Goal: Information Seeking & Learning: Find specific fact

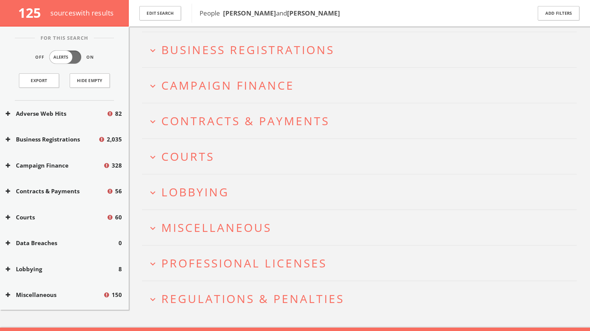
click at [249, 189] on button "expand_more Lobbying" at bounding box center [362, 192] width 429 height 12
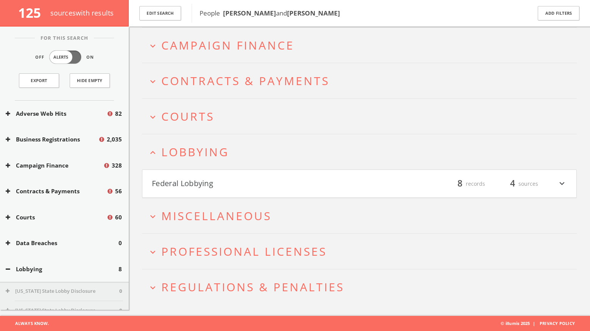
click at [241, 173] on h4 "Federal Lobbying filter_list 8 records 4 sources expand_more" at bounding box center [359, 184] width 434 height 28
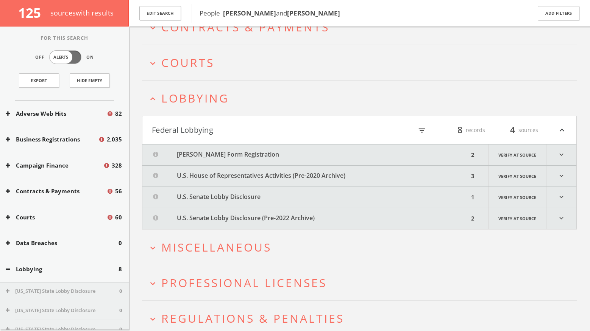
scroll to position [188, 0]
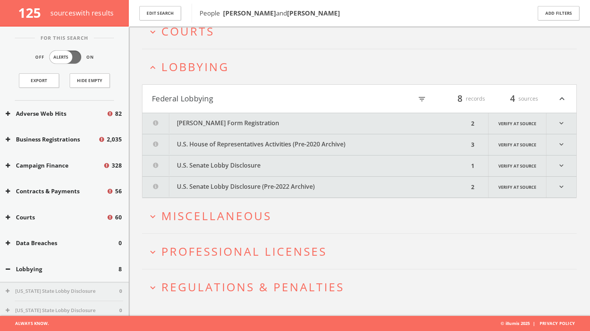
click at [261, 122] on button "FARA Short Form Registration" at bounding box center [305, 123] width 326 height 21
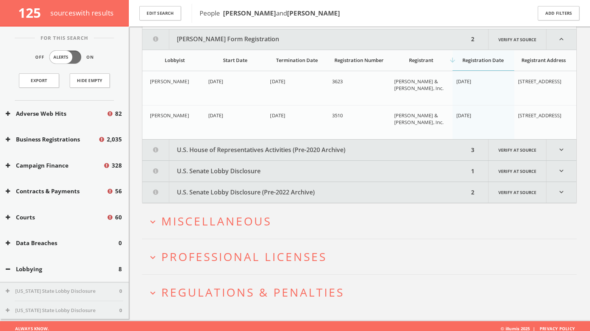
scroll to position [275, 0]
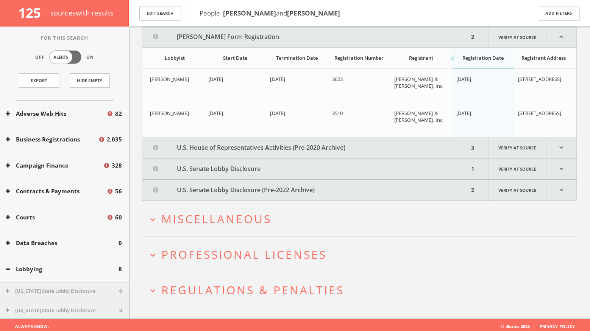
click at [253, 145] on button "U.S. House of Representatives Activities (Pre-2020 Archive)" at bounding box center [305, 147] width 326 height 21
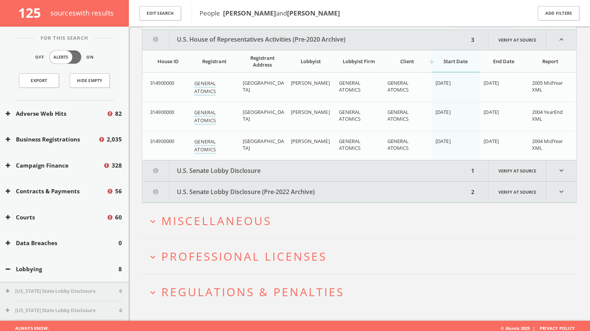
scroll to position [385, 0]
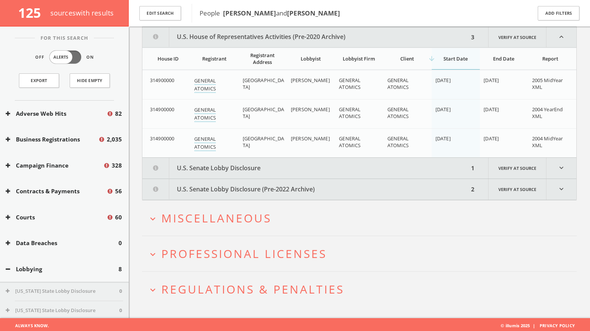
click at [263, 166] on button "U.S. Senate Lobby Disclosure" at bounding box center [305, 168] width 326 height 21
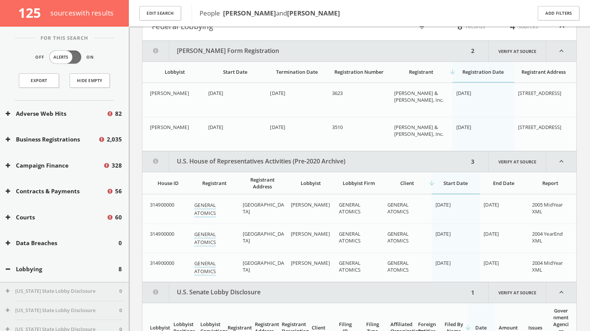
scroll to position [220, 0]
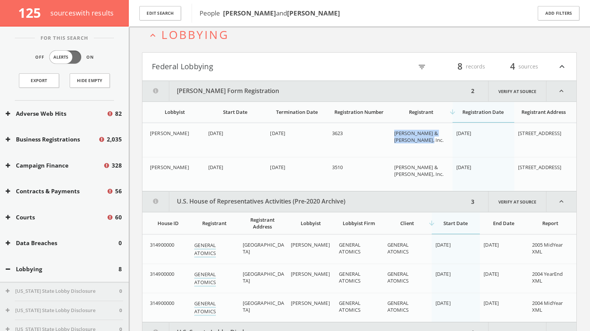
drag, startPoint x: 428, startPoint y: 141, endPoint x: 389, endPoint y: 138, distance: 38.7
click at [389, 138] on tr "Stafford, Thomas P. 10/25/1984 10/25/1990 3623 Stafford, Burke & Hecker, Inc. 1…" at bounding box center [359, 140] width 434 height 34
copy tr "Stafford, Burke & Hecker, Inc."
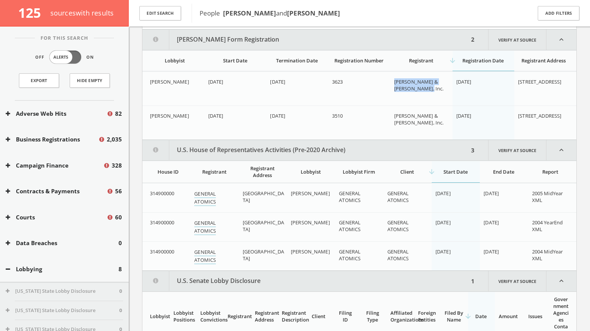
scroll to position [280, 0]
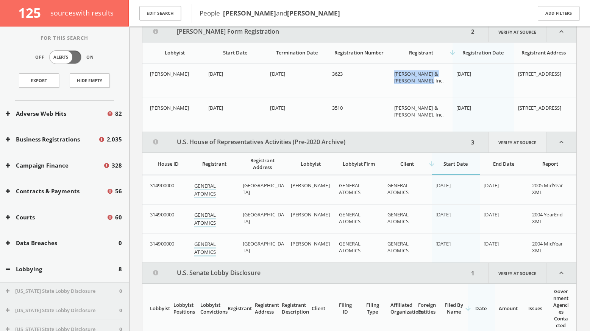
click at [523, 144] on link "Verify at source" at bounding box center [517, 142] width 58 height 20
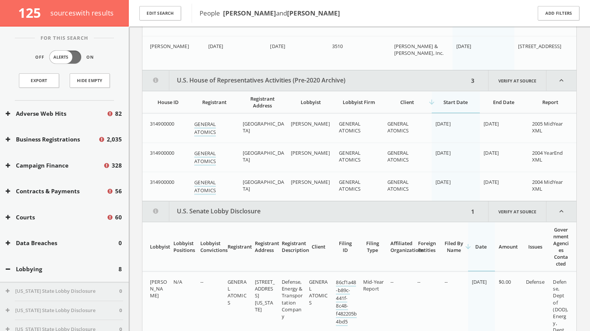
scroll to position [359, 0]
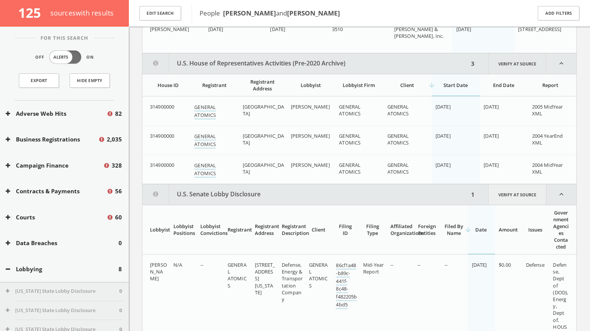
click at [496, 200] on link "Verify at source" at bounding box center [517, 194] width 58 height 20
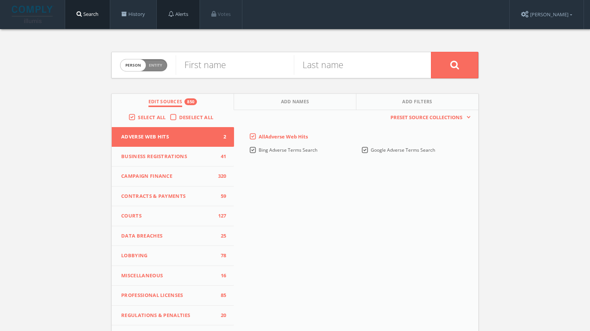
click at [161, 19] on link "Alerts" at bounding box center [178, 14] width 43 height 29
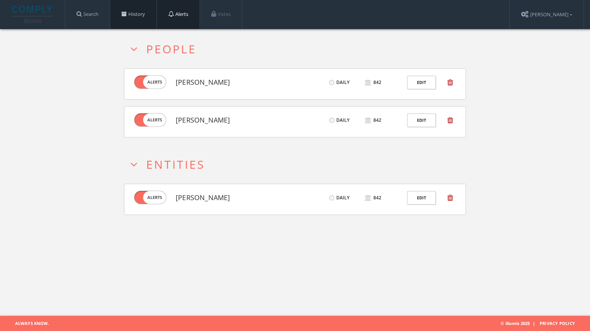
click at [143, 20] on link "History" at bounding box center [133, 14] width 46 height 29
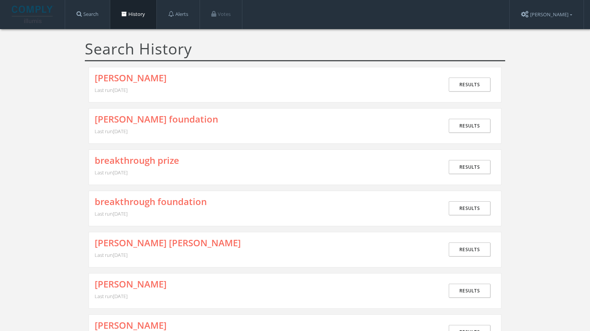
scroll to position [22, 0]
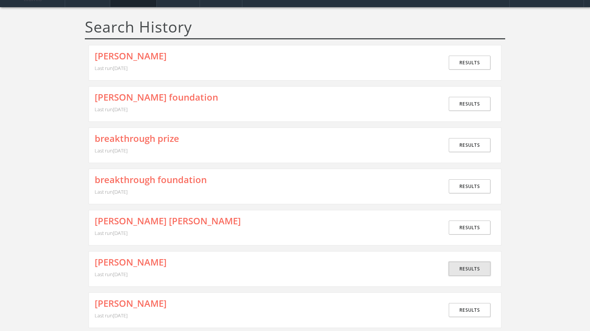
click at [473, 265] on link "Results" at bounding box center [470, 269] width 42 height 14
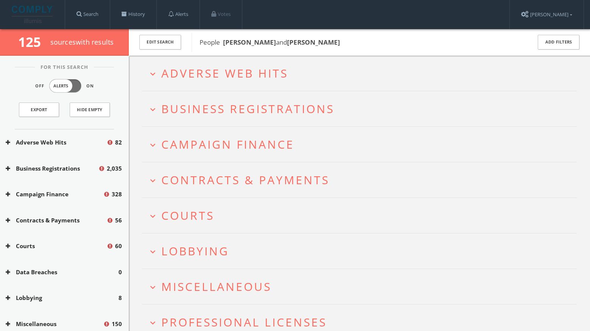
click at [261, 257] on button "expand_more Lobbying" at bounding box center [362, 251] width 429 height 12
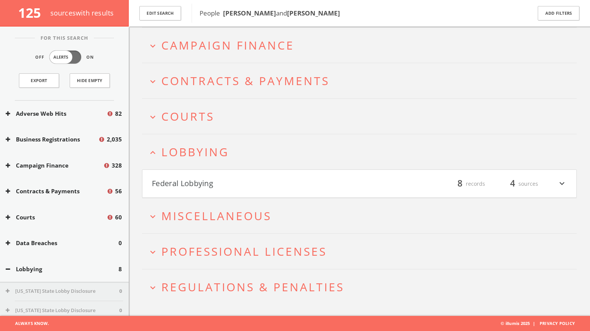
click at [223, 188] on button "Federal Lobbying" at bounding box center [256, 184] width 208 height 13
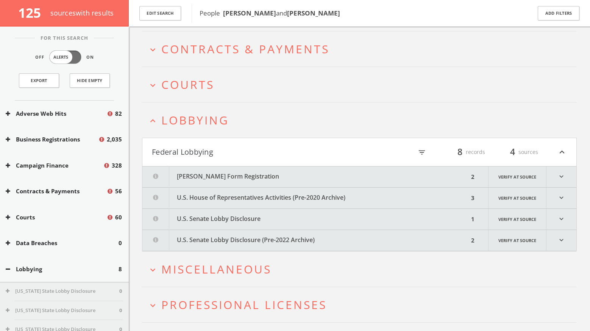
scroll to position [188, 0]
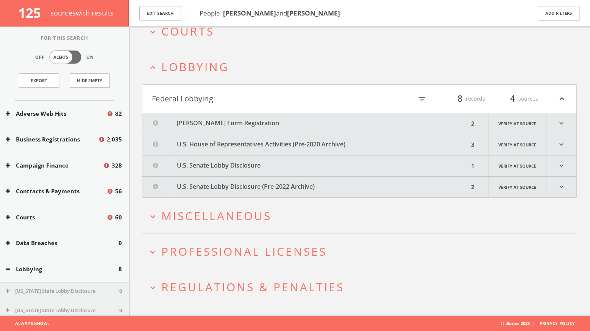
click at [266, 150] on button "U.S. House of Representatives Activities (Pre-2020 Archive)" at bounding box center [305, 144] width 326 height 21
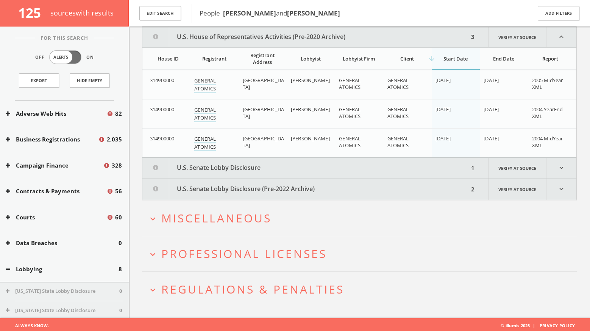
click at [289, 170] on button "U.S. Senate Lobby Disclosure" at bounding box center [305, 168] width 326 height 21
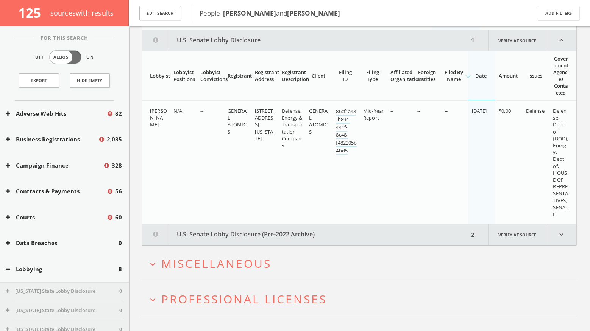
scroll to position [427, 0]
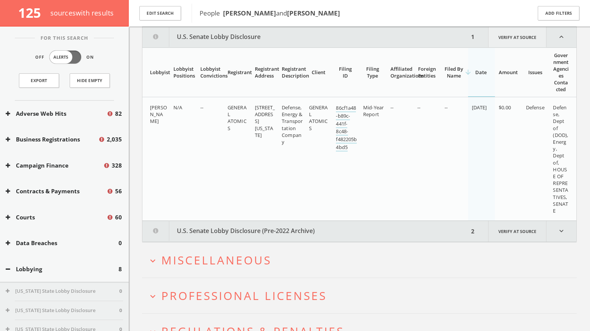
click at [530, 36] on link "Verify at source" at bounding box center [517, 37] width 58 height 20
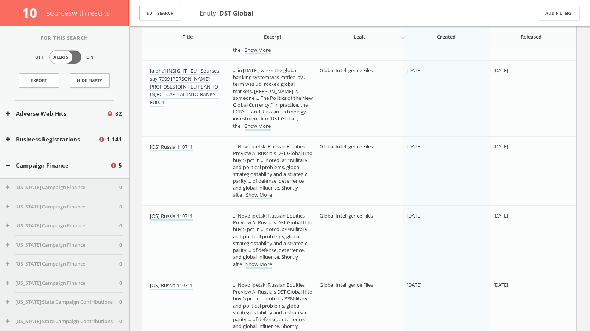
scroll to position [3248, 0]
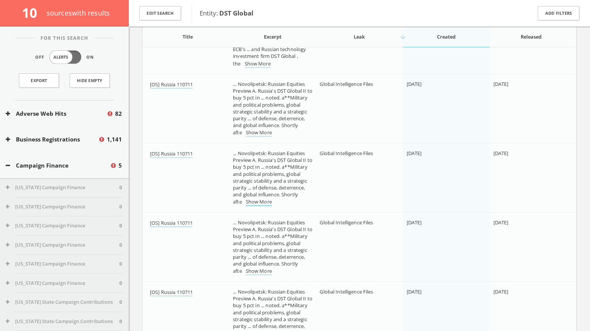
click at [272, 204] on link "Show More" at bounding box center [259, 202] width 26 height 8
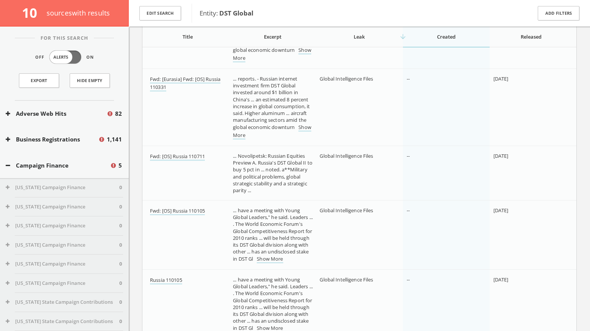
scroll to position [4291, 0]
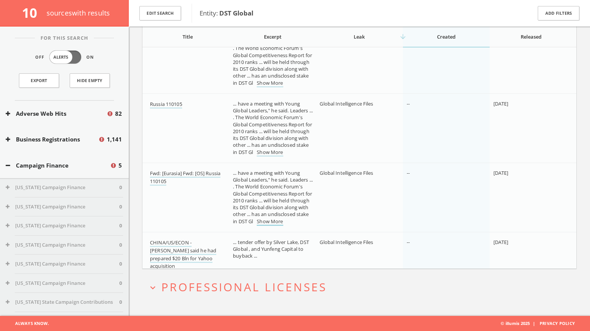
click at [273, 225] on link "Show More" at bounding box center [270, 222] width 26 height 8
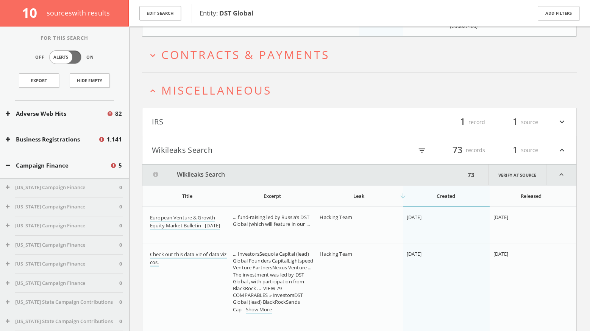
scroll to position [433, 0]
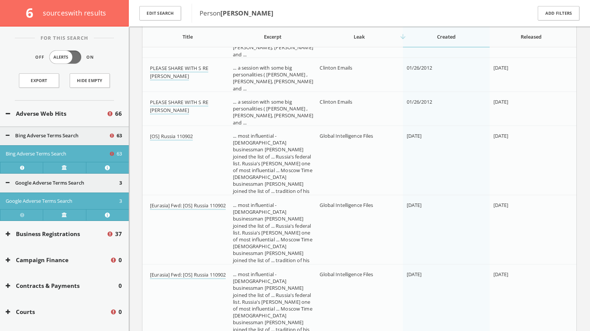
scroll to position [4545, 0]
click at [290, 201] on link "Show More" at bounding box center [289, 205] width 26 height 8
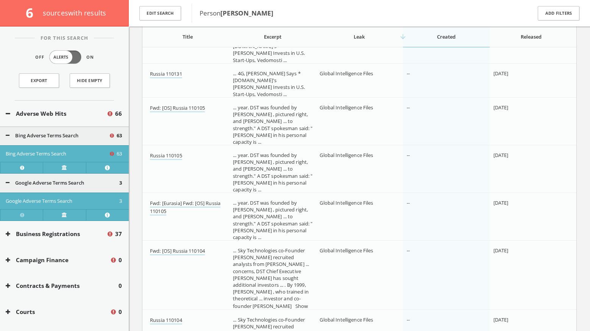
scroll to position [6809, 0]
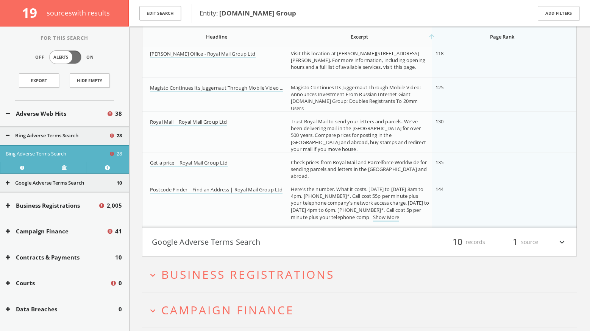
scroll to position [1134, 0]
click at [241, 242] on button "Google Adverse Terms Search" at bounding box center [256, 240] width 208 height 13
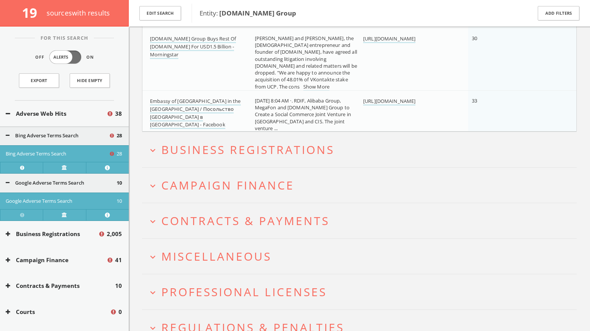
scroll to position [1849, 0]
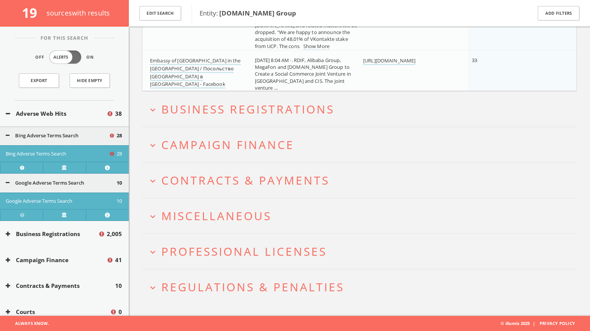
click at [206, 219] on span "Miscellaneous" at bounding box center [216, 216] width 110 height 16
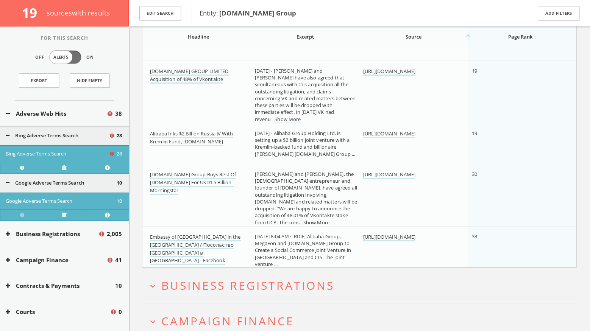
scroll to position [1728, 0]
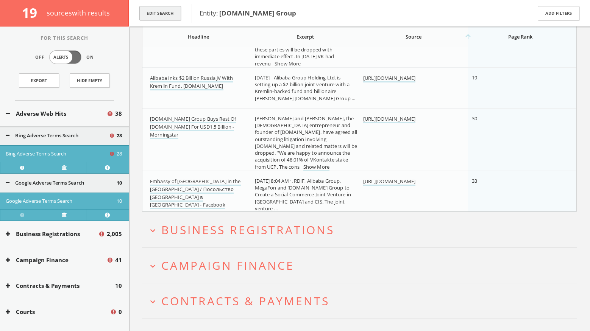
click at [160, 17] on button "Edit Search" at bounding box center [160, 13] width 42 height 15
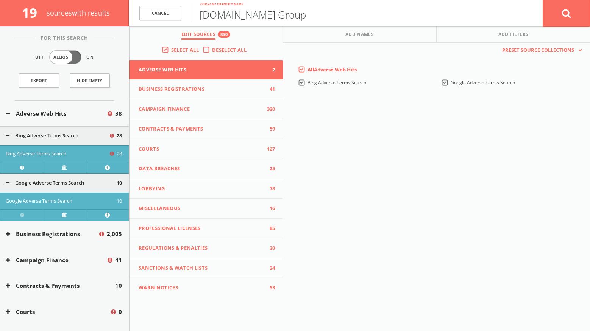
click at [222, 17] on input "Mail.Ru Group" at bounding box center [367, 13] width 351 height 20
type input "Mail. Ru Group"
click at [577, 18] on button at bounding box center [566, 13] width 47 height 27
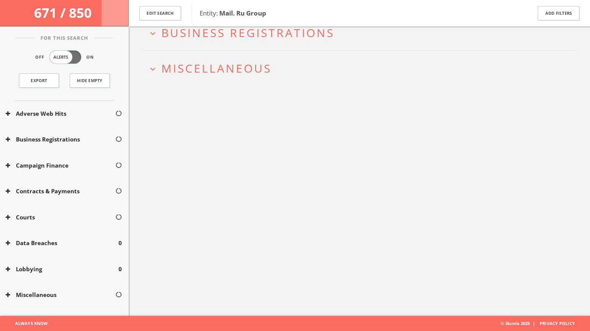
scroll to position [44, 0]
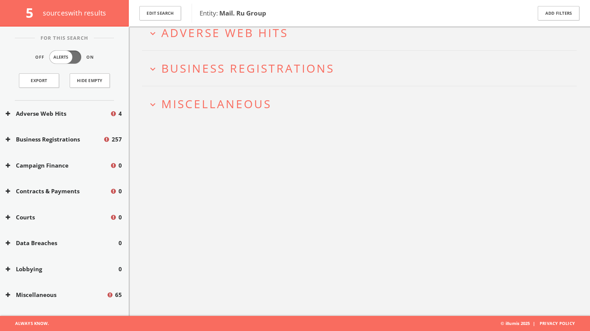
click at [230, 39] on span "Adverse Web Hits" at bounding box center [224, 33] width 127 height 16
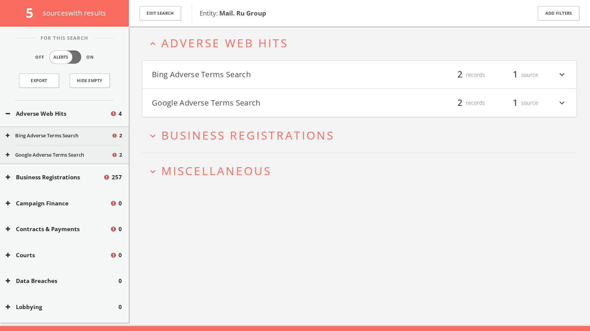
click at [222, 68] on h4 "Bing Adverse Terms Search filter_list 2 records 1 source expand_more" at bounding box center [359, 75] width 434 height 28
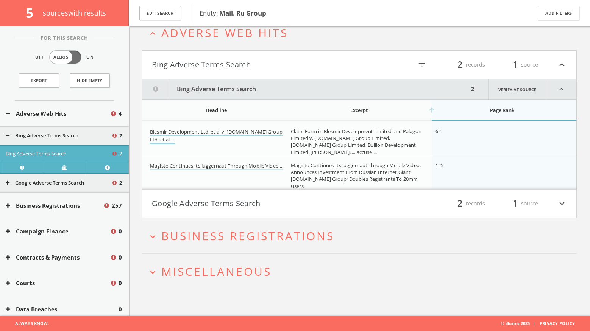
click at [236, 132] on link "Blesmir Development Ltd. et al v. Mail.ru Group Ltd. et al ..." at bounding box center [216, 136] width 133 height 16
click at [222, 199] on button "Google Adverse Terms Search" at bounding box center [256, 203] width 208 height 13
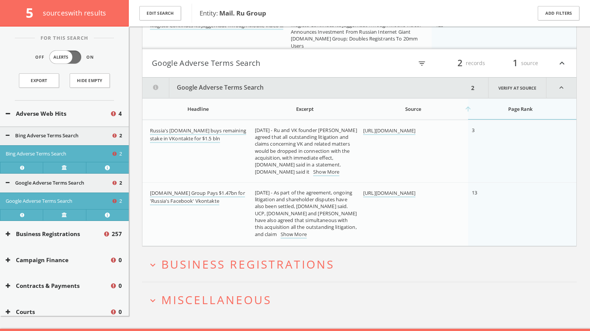
scroll to position [198, 0]
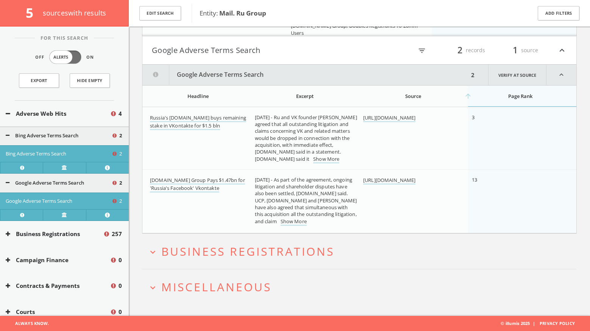
click at [198, 288] on span "Miscellaneous" at bounding box center [216, 287] width 110 height 16
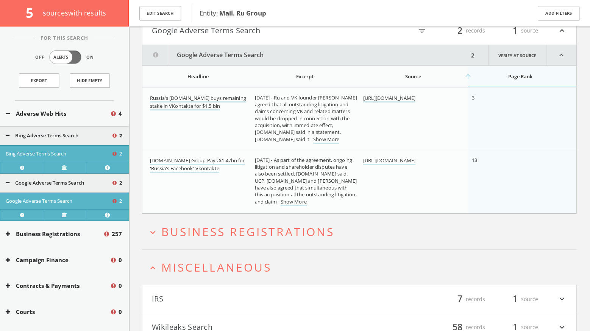
scroll to position [254, 0]
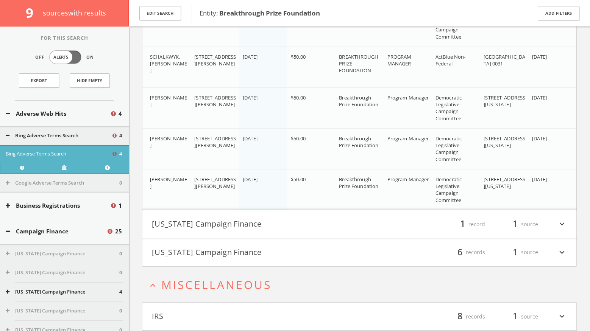
click at [222, 218] on button "[US_STATE] Campaign Finance" at bounding box center [256, 224] width 208 height 13
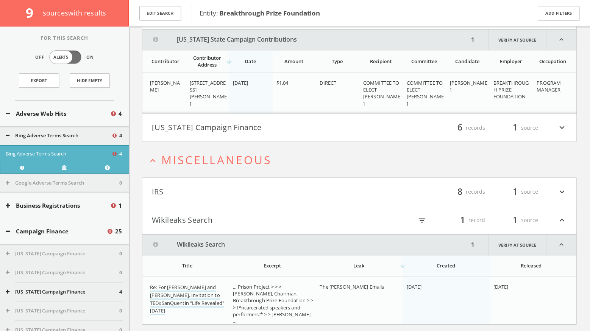
scroll to position [1099, 0]
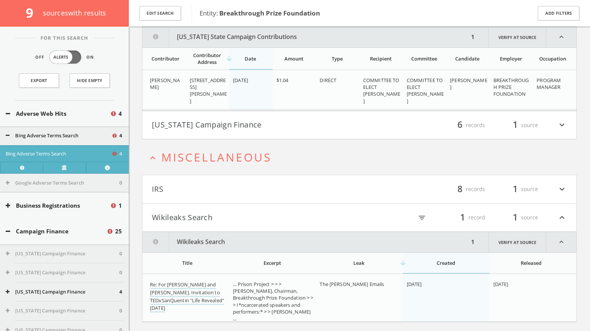
click at [292, 136] on h4 "[US_STATE] Campaign Finance filter_list 6 records 1 source expand_more" at bounding box center [359, 125] width 434 height 28
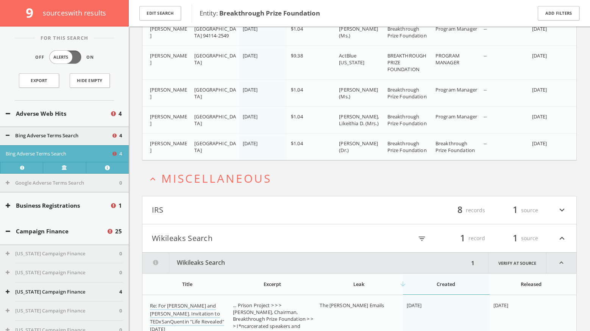
scroll to position [1365, 0]
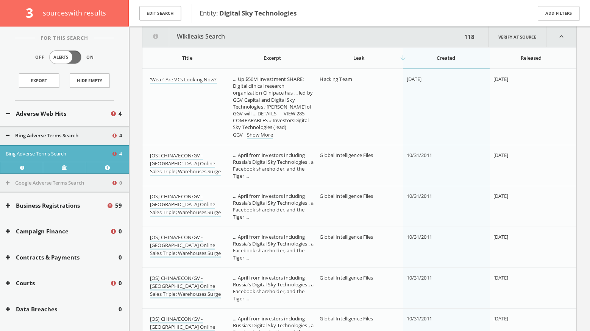
scroll to position [439, 0]
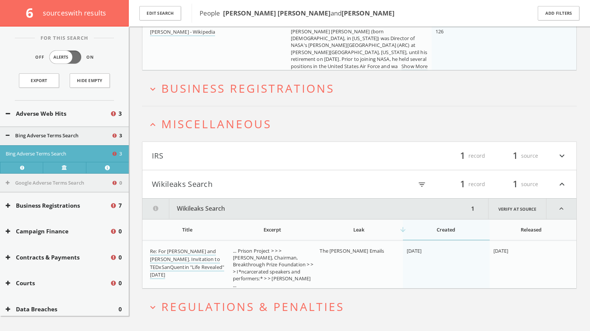
scroll to position [254, 0]
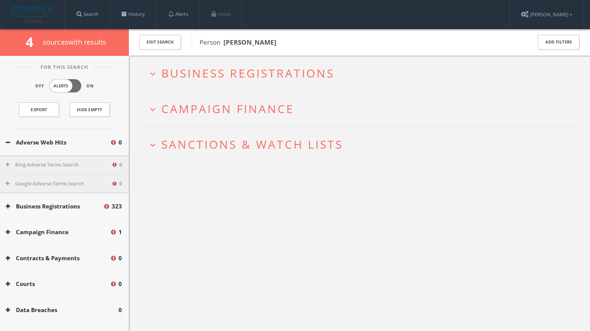
click at [301, 135] on h2 "expand_more Sanctions & Watch Lists" at bounding box center [359, 144] width 435 height 35
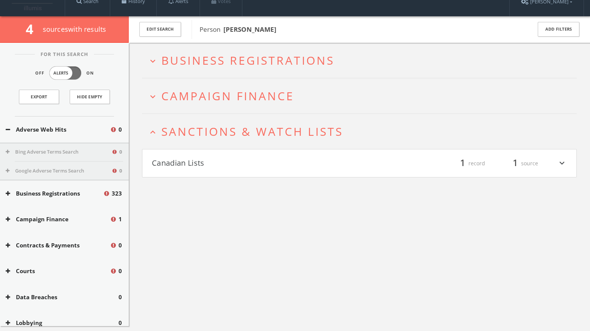
scroll to position [44, 0]
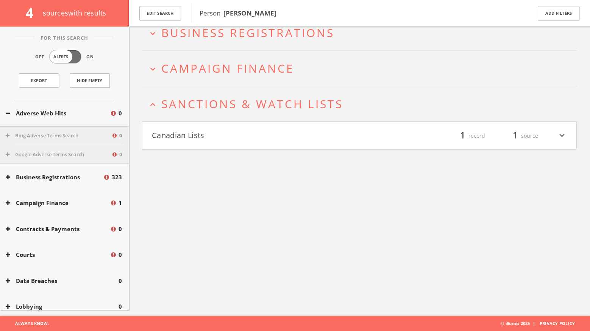
click at [301, 135] on button "Canadian Lists" at bounding box center [256, 136] width 208 height 13
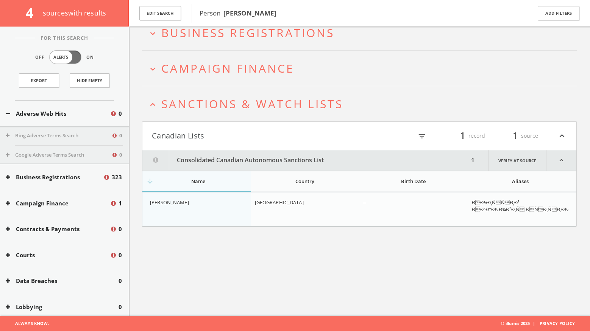
drag, startPoint x: 280, startPoint y: 13, endPoint x: 225, endPoint y: 13, distance: 54.9
click at [225, 13] on span "Person Dmitry Grishin" at bounding box center [361, 13] width 322 height 10
copy b "Dmitry Grishin"
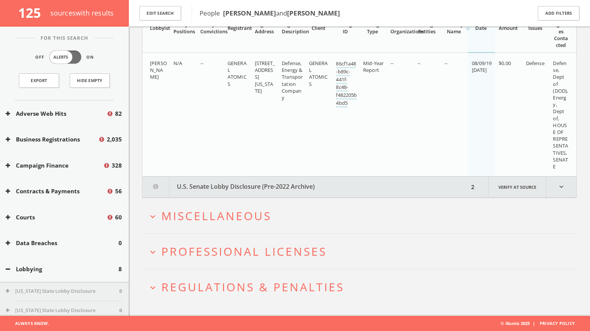
click at [241, 210] on span "Miscellaneous" at bounding box center [216, 216] width 110 height 16
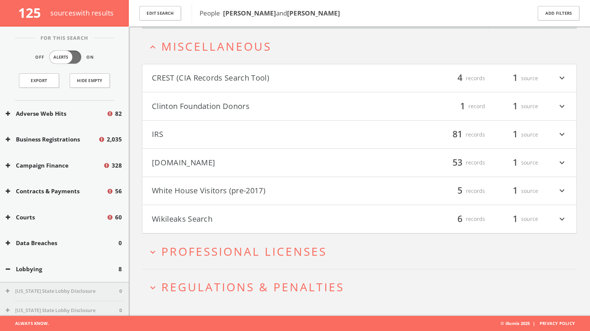
click at [237, 190] on button "White House Visitors (pre-2017)" at bounding box center [256, 191] width 208 height 13
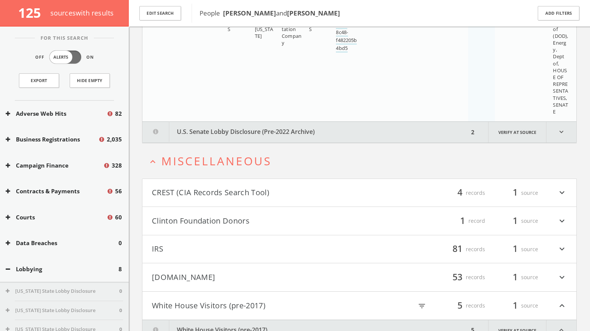
scroll to position [512, 0]
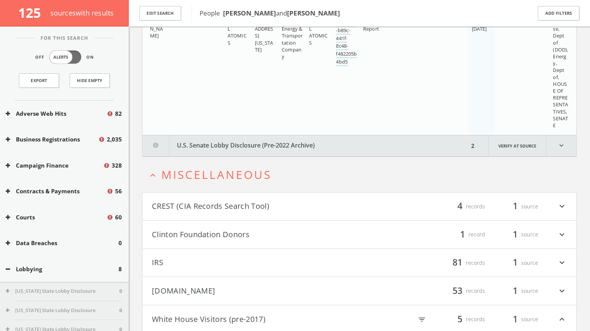
click at [239, 235] on button "Clinton Foundation Donors" at bounding box center [256, 234] width 208 height 13
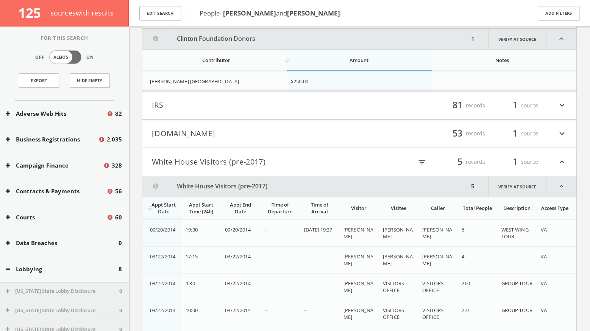
scroll to position [735, 0]
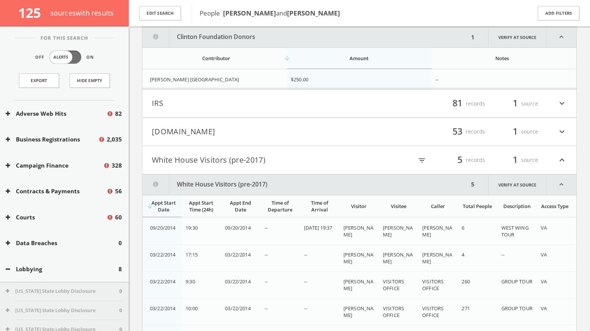
click at [233, 142] on h4 "[DOMAIN_NAME] filter_list 53 records 1 source expand_more" at bounding box center [359, 132] width 434 height 28
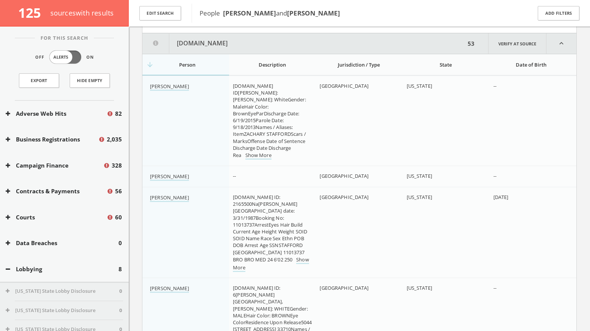
scroll to position [854, 0]
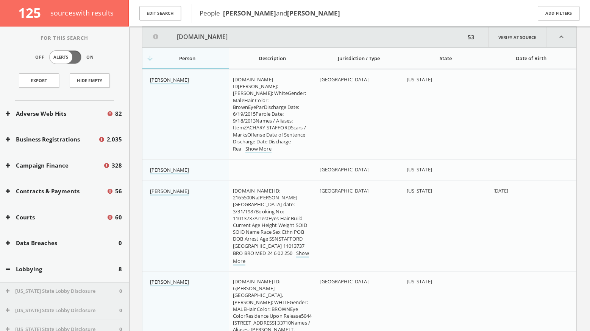
click at [502, 55] on div "Date of Birth" at bounding box center [530, 58] width 75 height 7
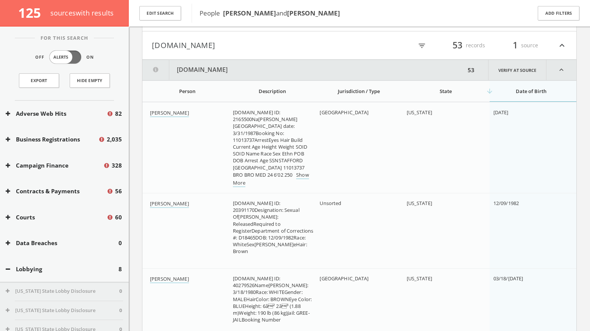
scroll to position [816, 0]
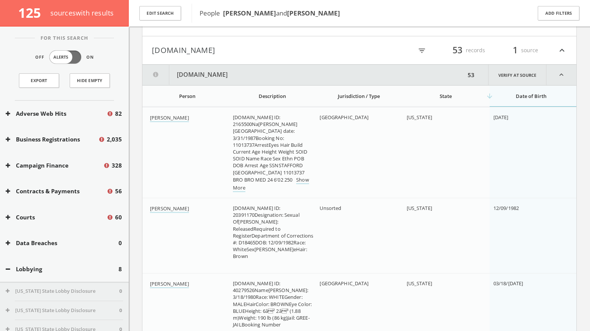
click at [422, 48] on icon "filter_list" at bounding box center [422, 51] width 8 height 8
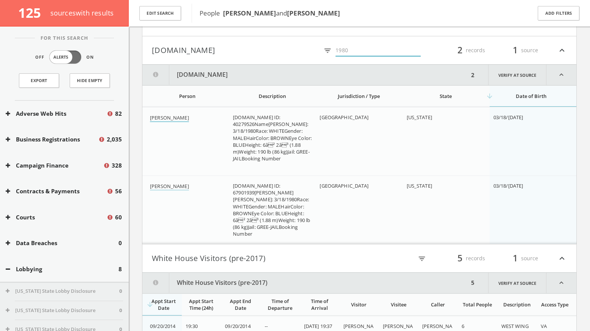
click at [189, 116] on link "[PERSON_NAME]" at bounding box center [169, 118] width 39 height 8
click at [189, 186] on link "[PERSON_NAME]" at bounding box center [169, 187] width 39 height 8
click at [352, 53] on input "1980" at bounding box center [378, 51] width 85 height 12
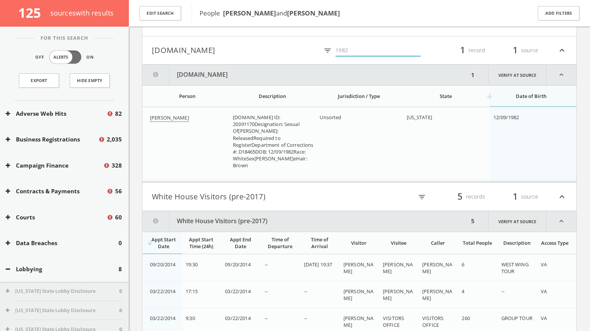
type input "1982"
click at [189, 119] on link "[PERSON_NAME]" at bounding box center [169, 118] width 39 height 8
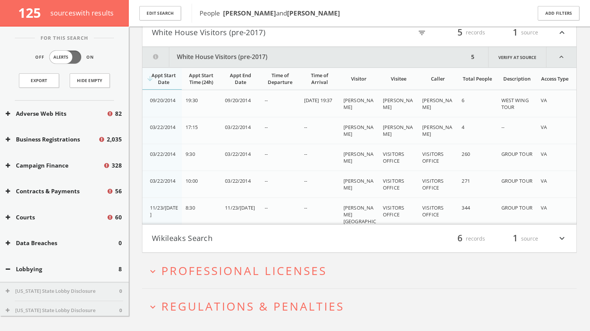
scroll to position [1000, 0]
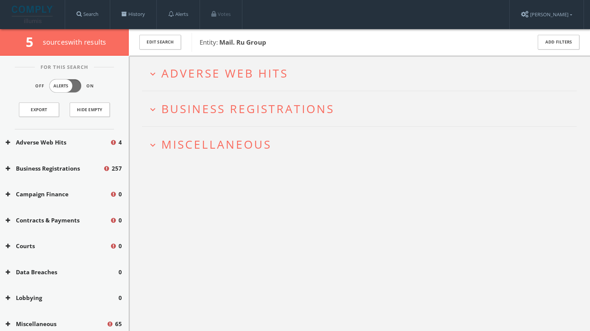
click at [232, 68] on span "Adverse Web Hits" at bounding box center [224, 74] width 127 height 16
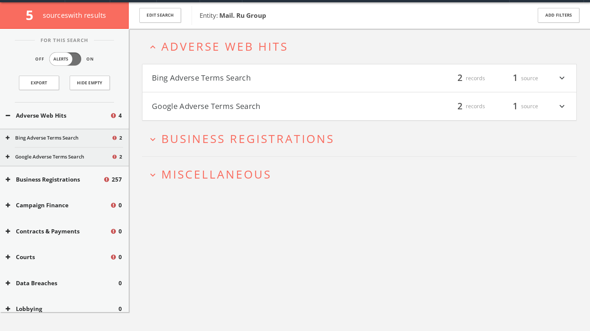
click at [232, 68] on h4 "Bing Adverse Terms Search filter_list 2 records 1 source expand_more" at bounding box center [359, 78] width 434 height 28
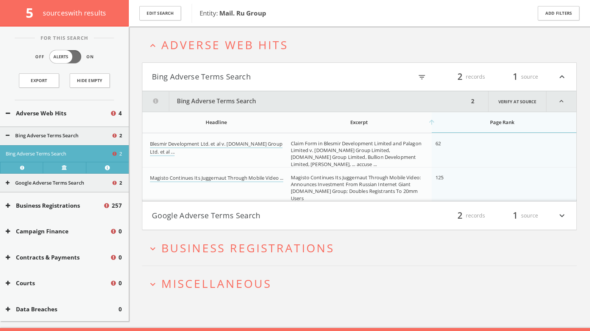
scroll to position [44, 0]
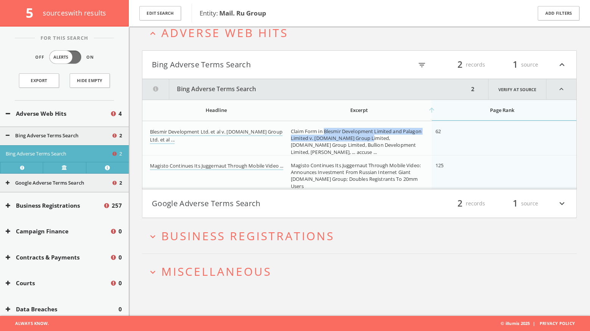
drag, startPoint x: 325, startPoint y: 132, endPoint x: 366, endPoint y: 140, distance: 42.0
click at [366, 140] on span "Claim Form in Blesmir Development Limited and Palagon Limited v. [DOMAIN_NAME] …" at bounding box center [356, 142] width 131 height 28
copy span "Blesmir Development Limited and Palagon Limited v. [DOMAIN_NAME] Group Limited"
click at [241, 129] on link "Blesmir Development Ltd. et al v. [DOMAIN_NAME] Group Ltd. et al ..." at bounding box center [216, 136] width 133 height 16
click at [217, 208] on button "Google Adverse Terms Search" at bounding box center [256, 203] width 208 height 13
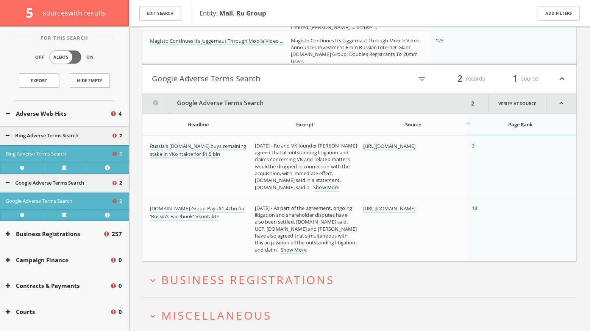
scroll to position [198, 0]
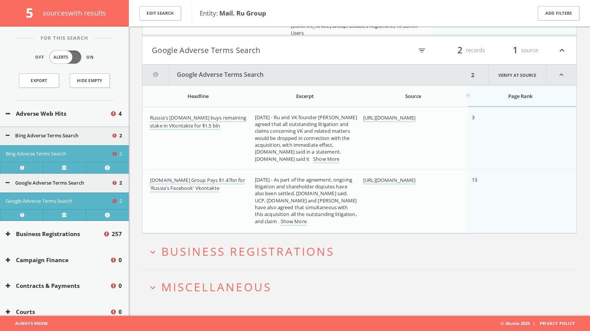
click at [218, 278] on h2 "expand_more Miscellaneous" at bounding box center [359, 287] width 435 height 35
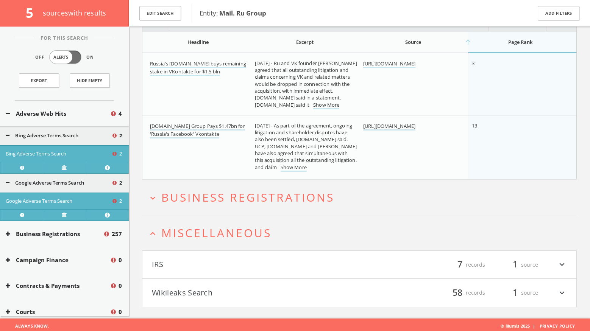
scroll to position [254, 0]
